Goal: Transaction & Acquisition: Purchase product/service

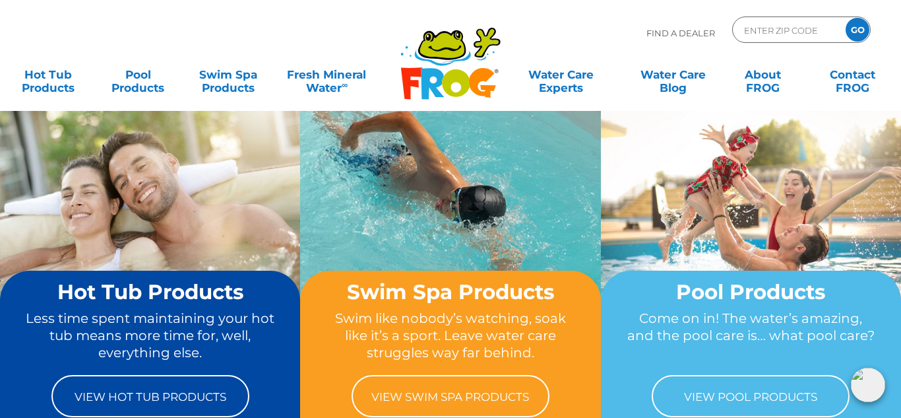
scroll to position [7, 0]
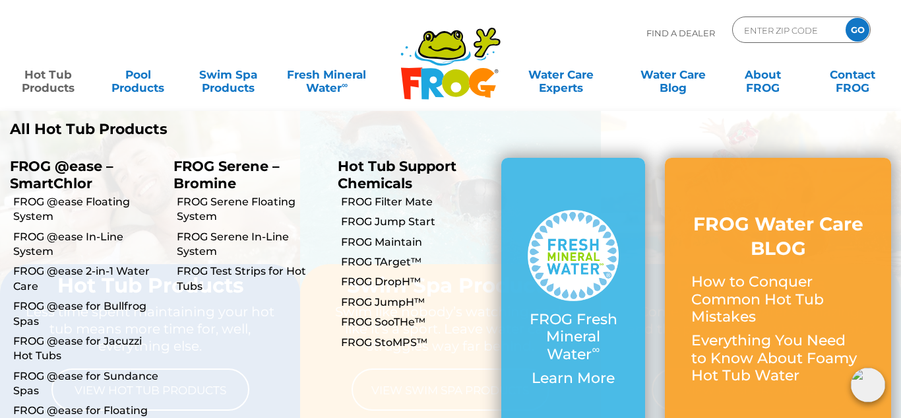
click at [53, 84] on link "Hot Tub Products" at bounding box center [48, 74] width 70 height 26
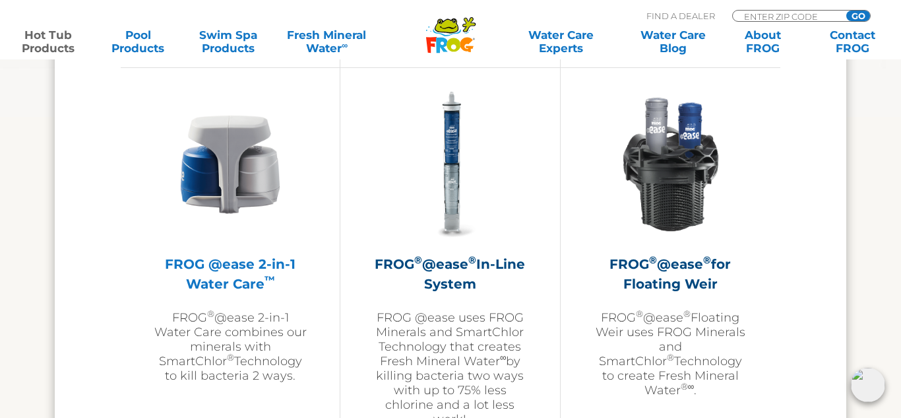
scroll to position [1915, 0]
click at [261, 246] on div "FROG @ease 2-in-1 Water Care ™ FROG ® @ease 2-in-1 Water Care combines our mine…" at bounding box center [230, 234] width 153 height 295
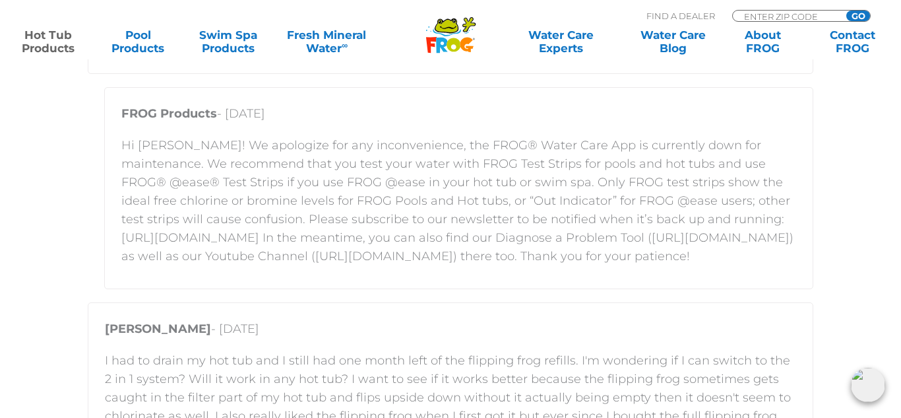
scroll to position [2142, 0]
